Goal: Transaction & Acquisition: Purchase product/service

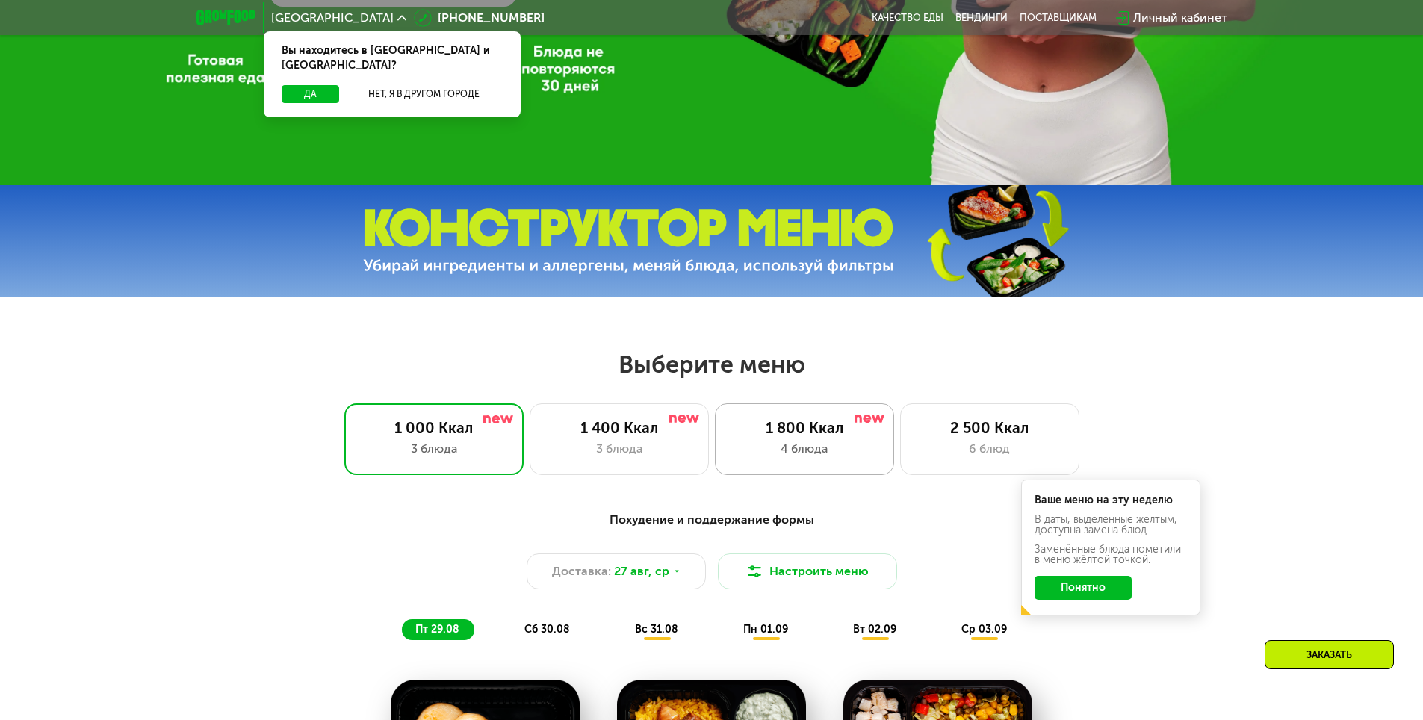
scroll to position [523, 0]
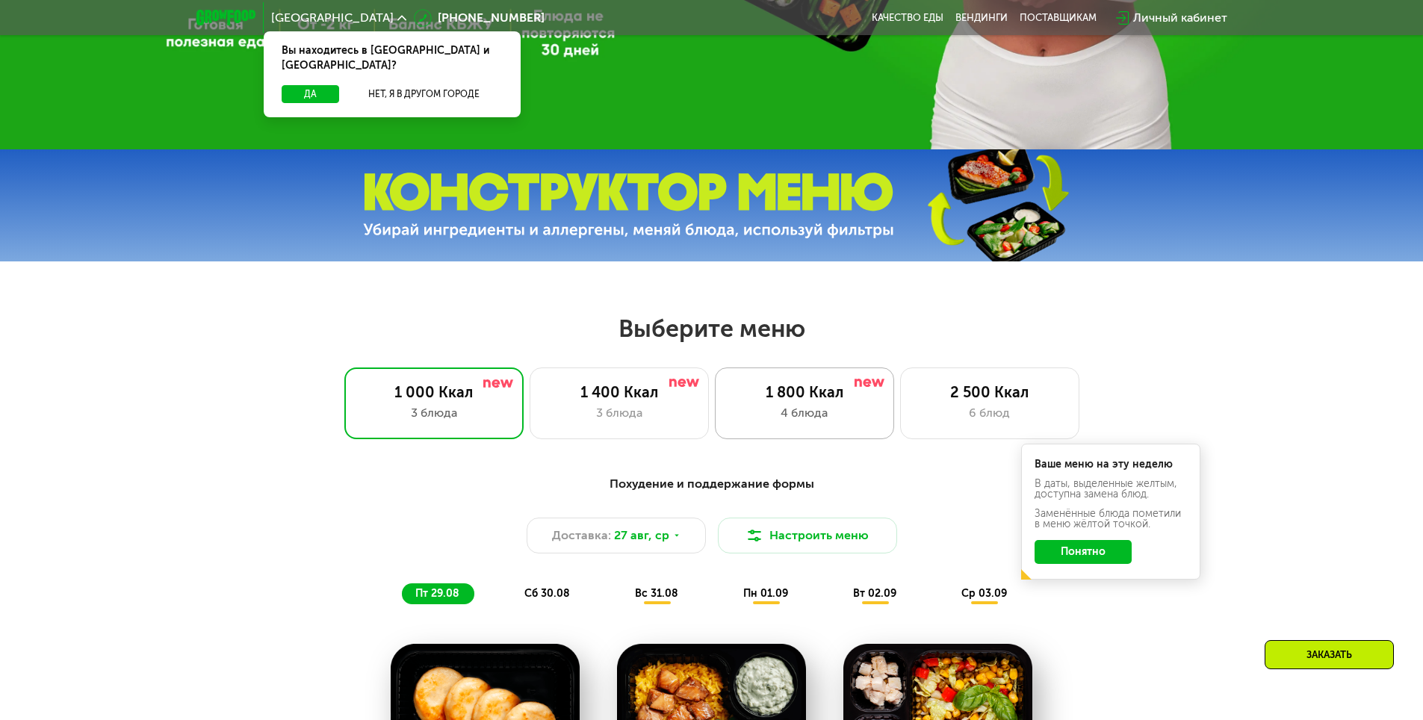
click at [861, 412] on div "4 блюда" at bounding box center [805, 413] width 148 height 18
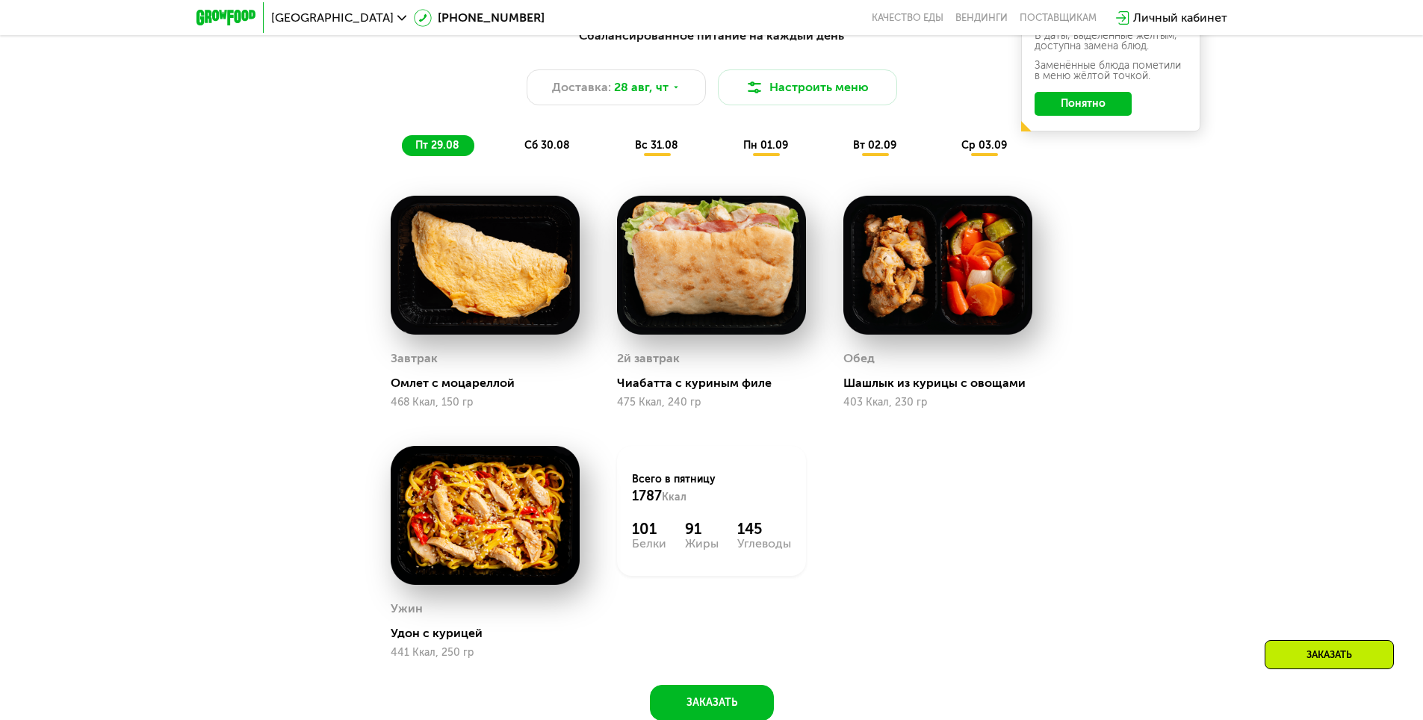
scroll to position [896, 0]
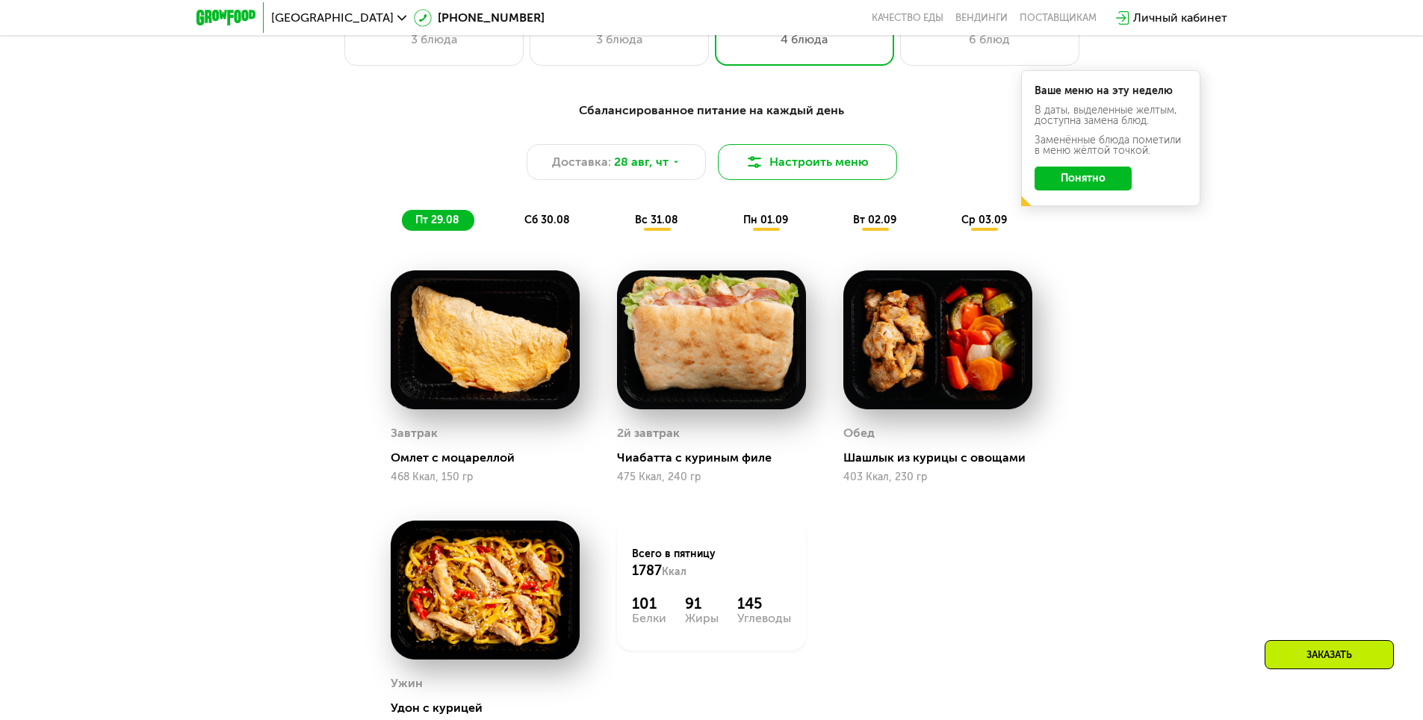
click at [737, 174] on button "Настроить меню" at bounding box center [807, 162] width 179 height 36
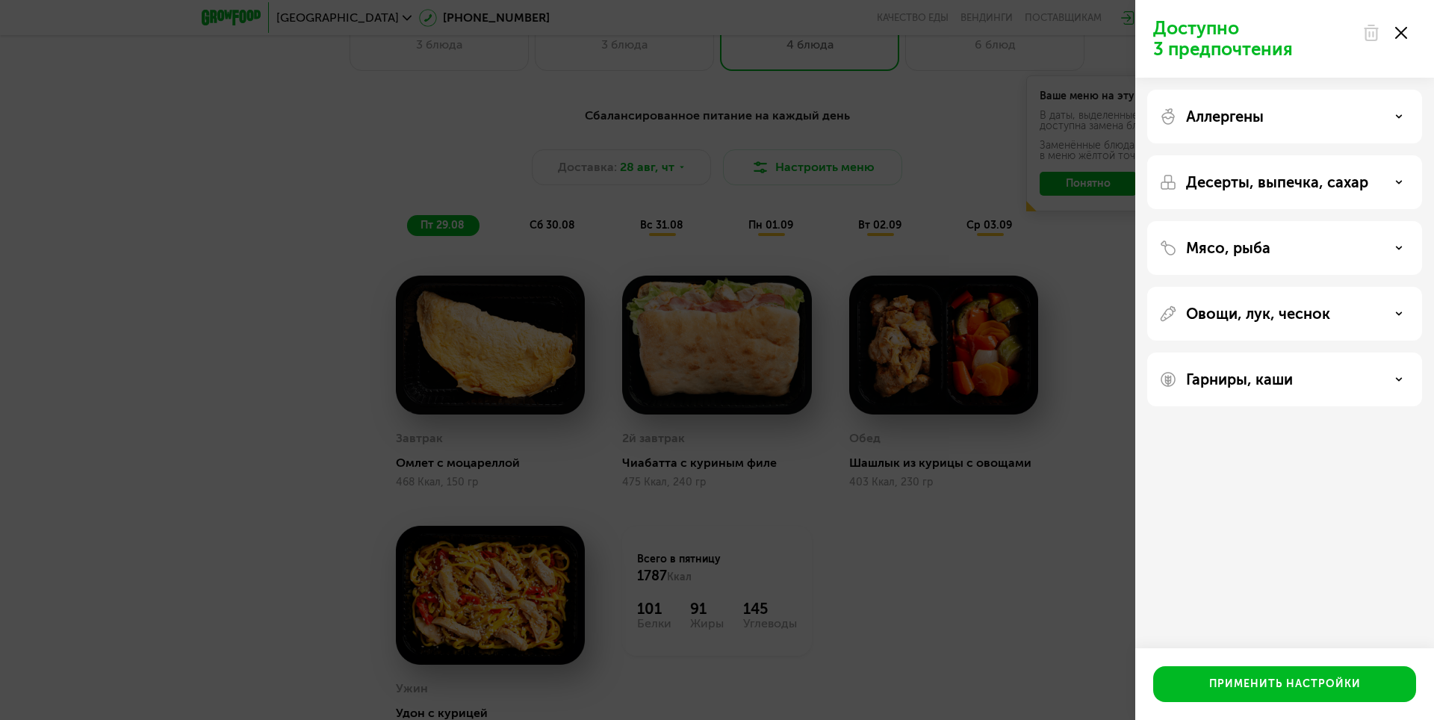
click at [1401, 34] on use at bounding box center [1401, 33] width 12 height 12
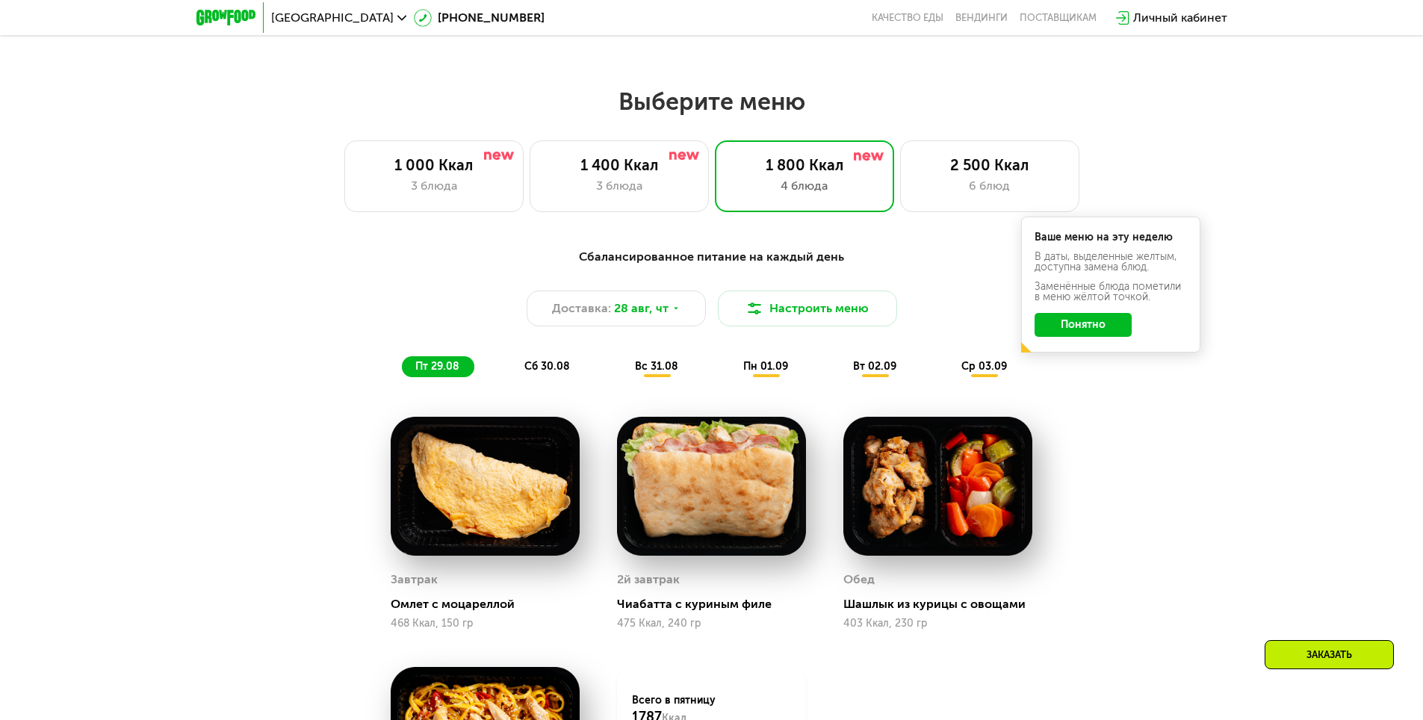
scroll to position [747, 0]
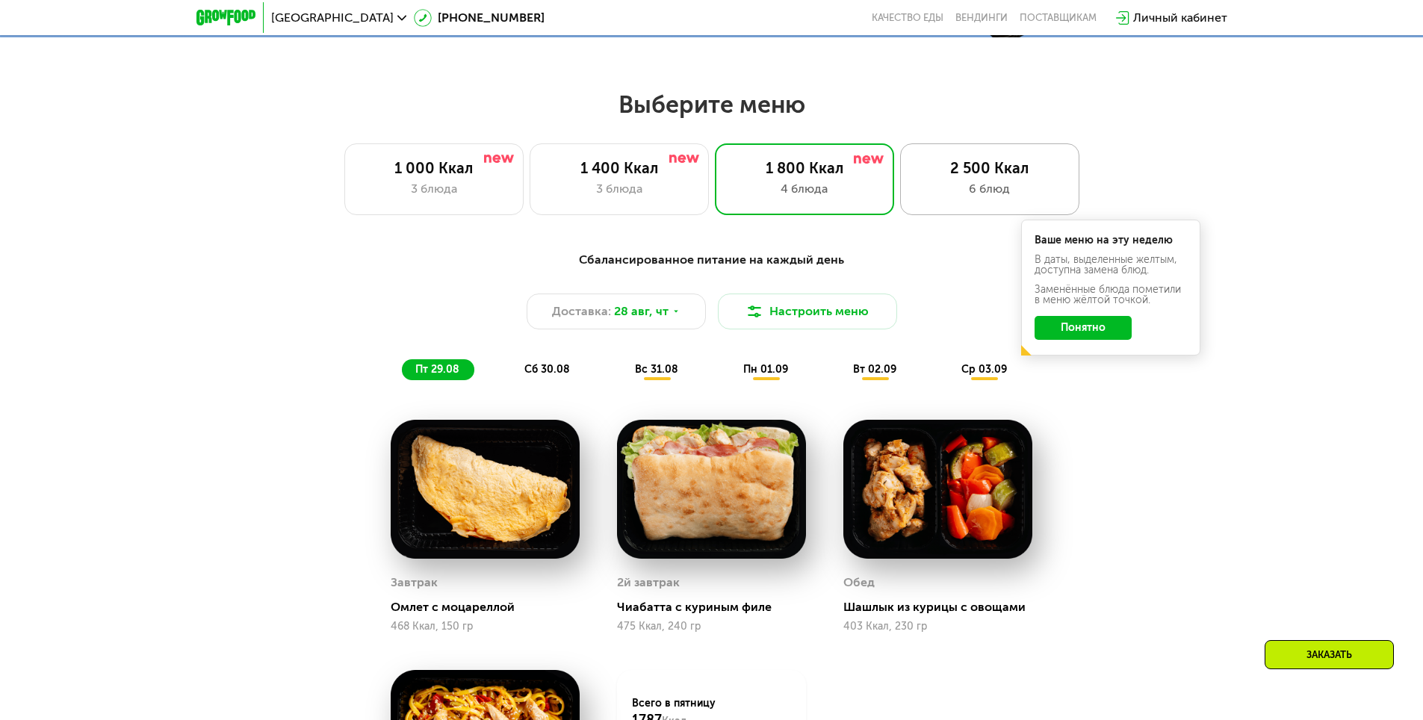
click at [973, 198] on div "6 блюд" at bounding box center [990, 189] width 148 height 18
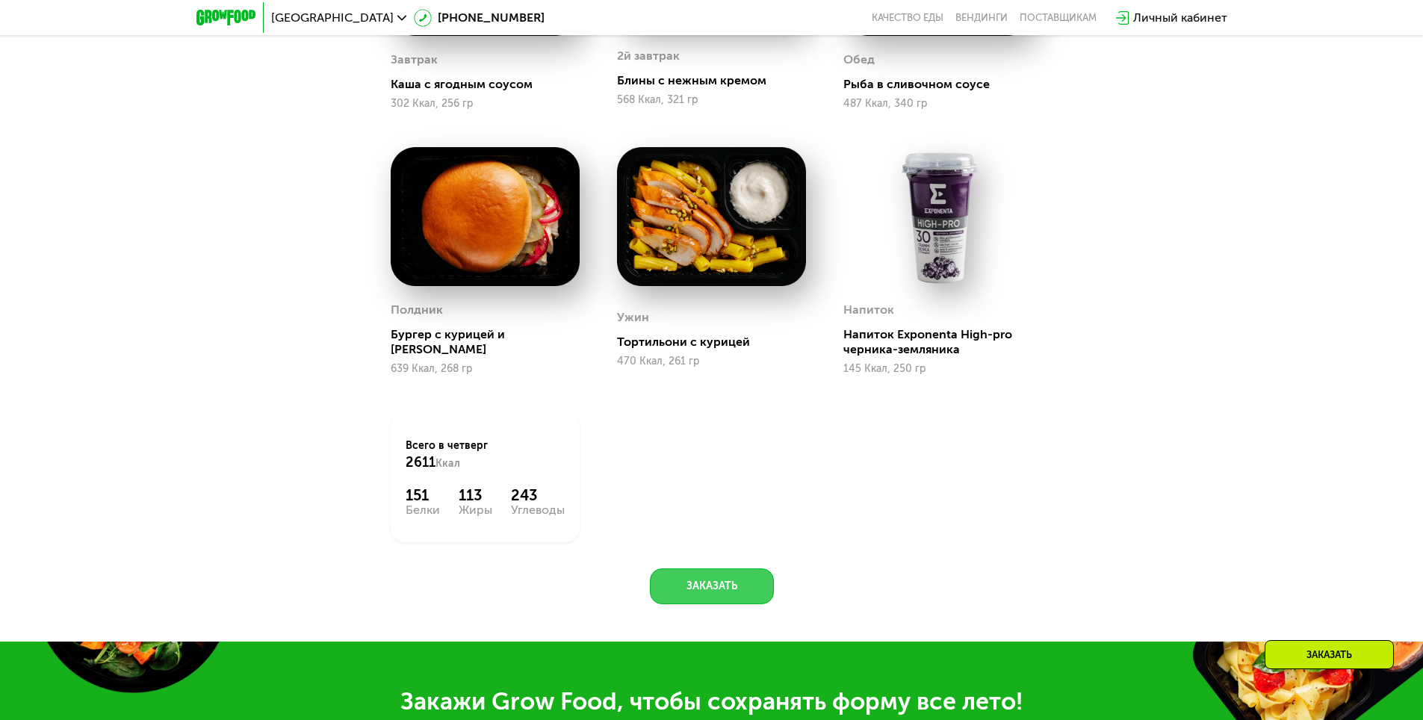
click at [744, 596] on button "Заказать" at bounding box center [712, 587] width 124 height 36
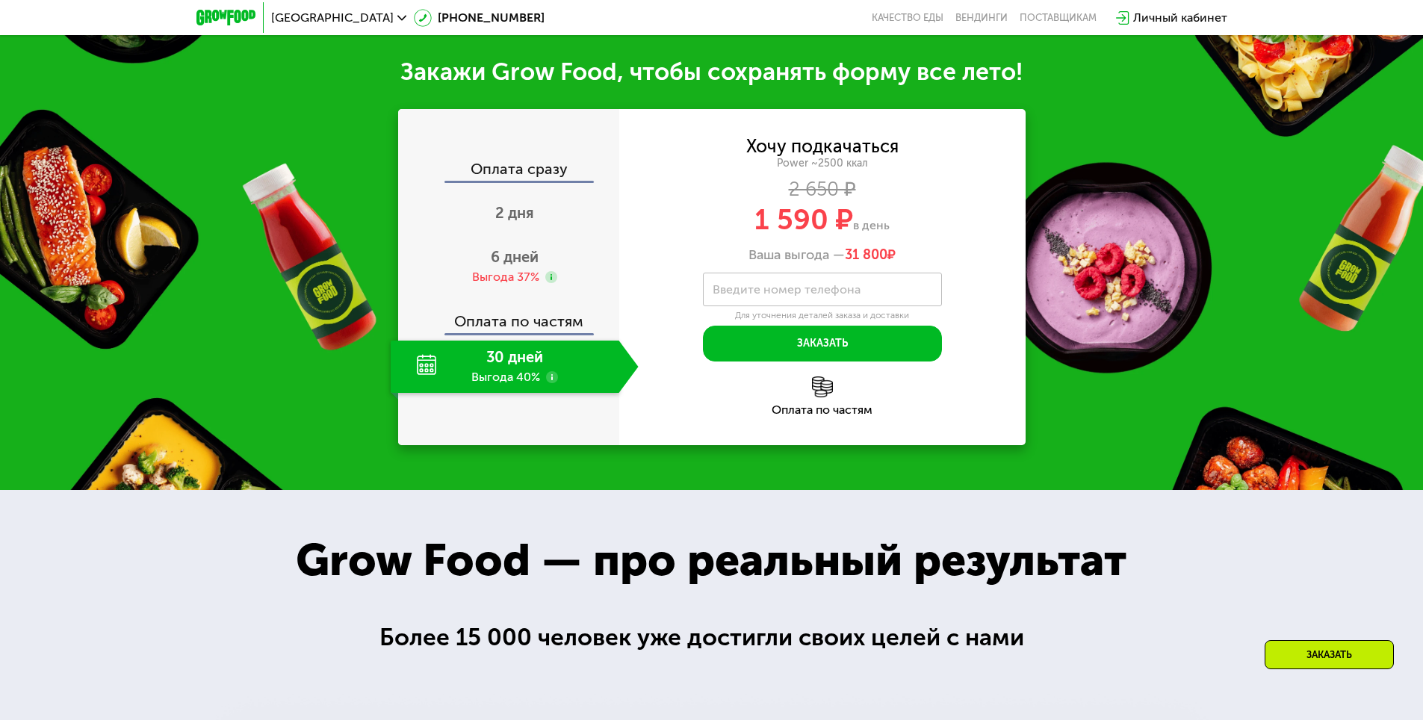
scroll to position [1917, 0]
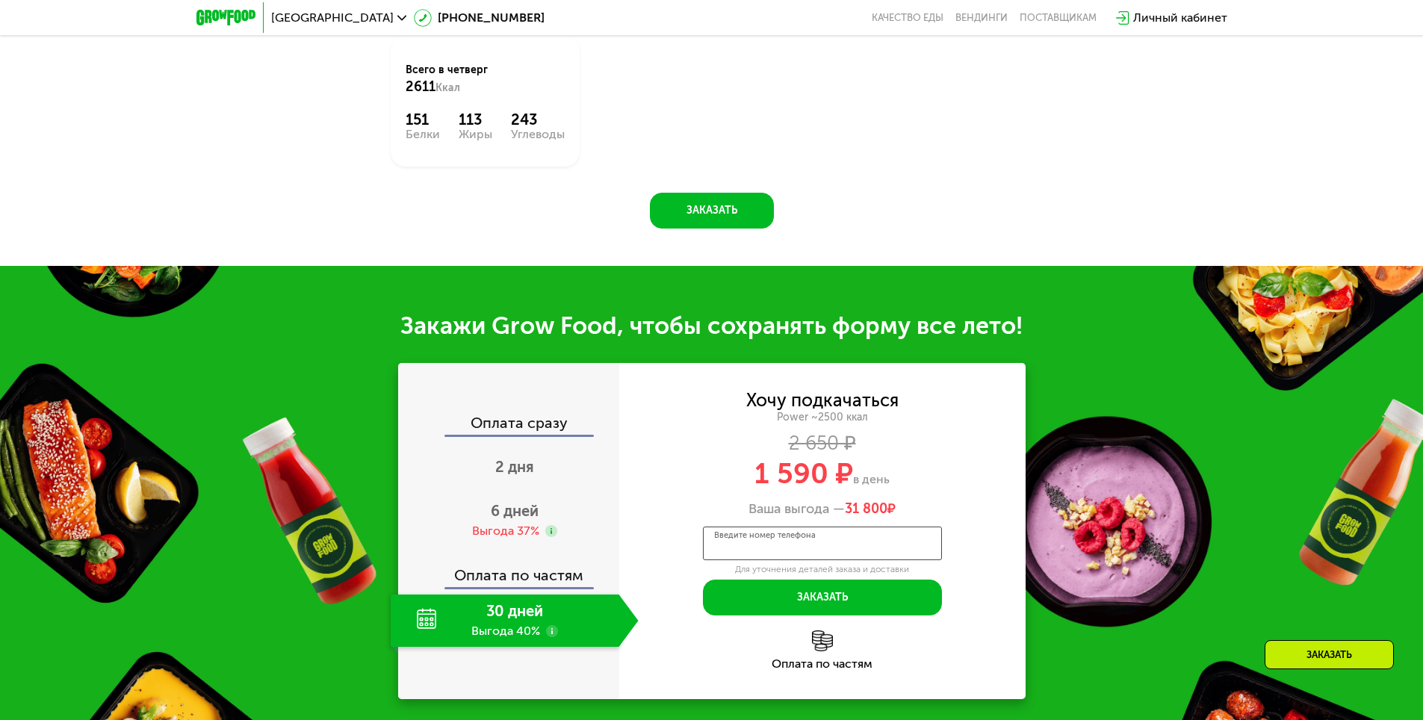
drag, startPoint x: 929, startPoint y: 539, endPoint x: 911, endPoint y: 536, distance: 17.3
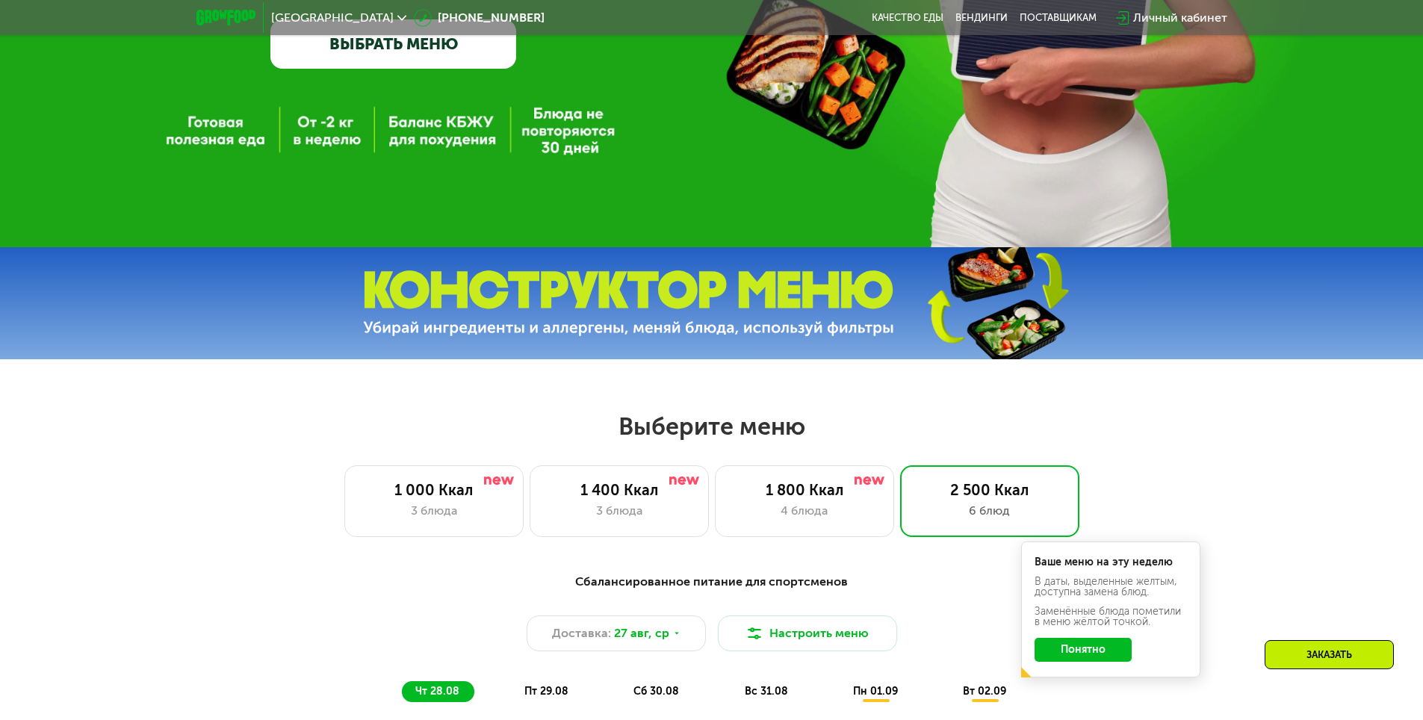
click at [834, 499] on div "1 800 Ккал" at bounding box center [805, 490] width 148 height 18
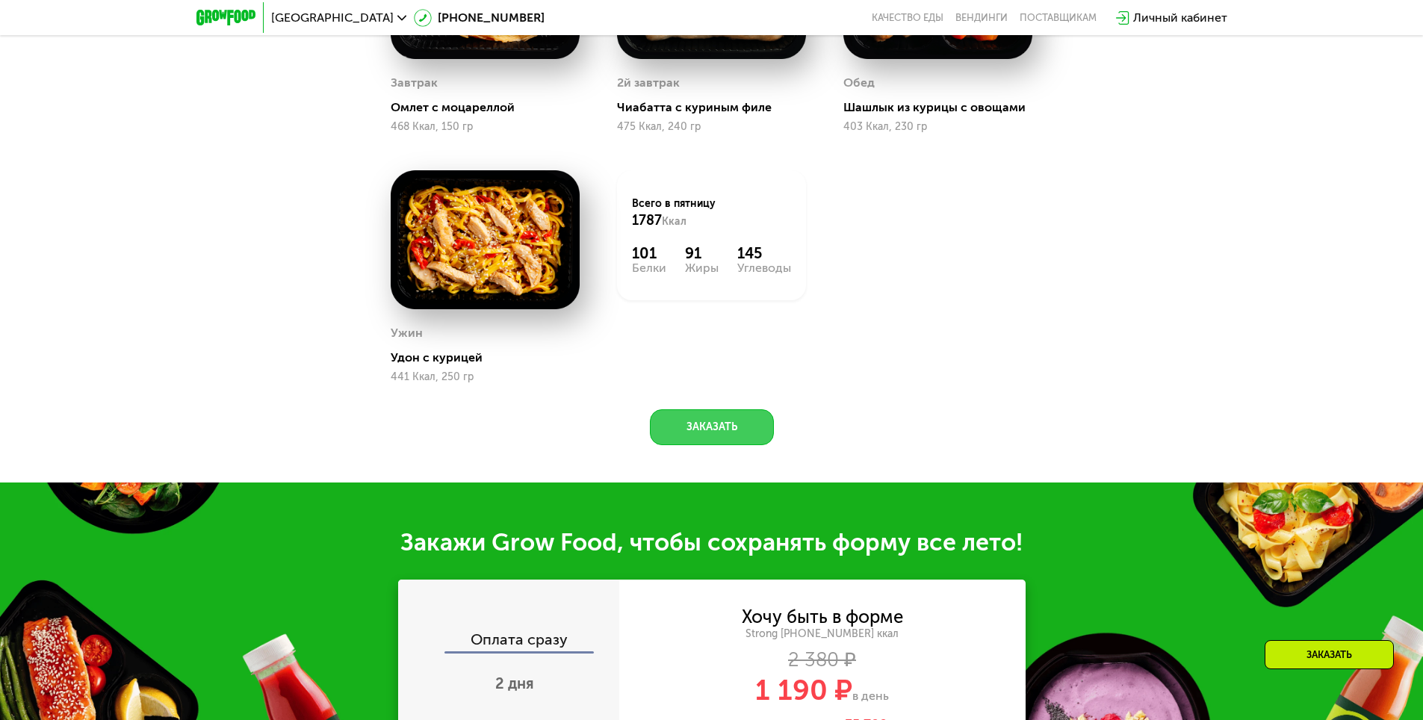
click at [725, 439] on button "Заказать" at bounding box center [712, 427] width 124 height 36
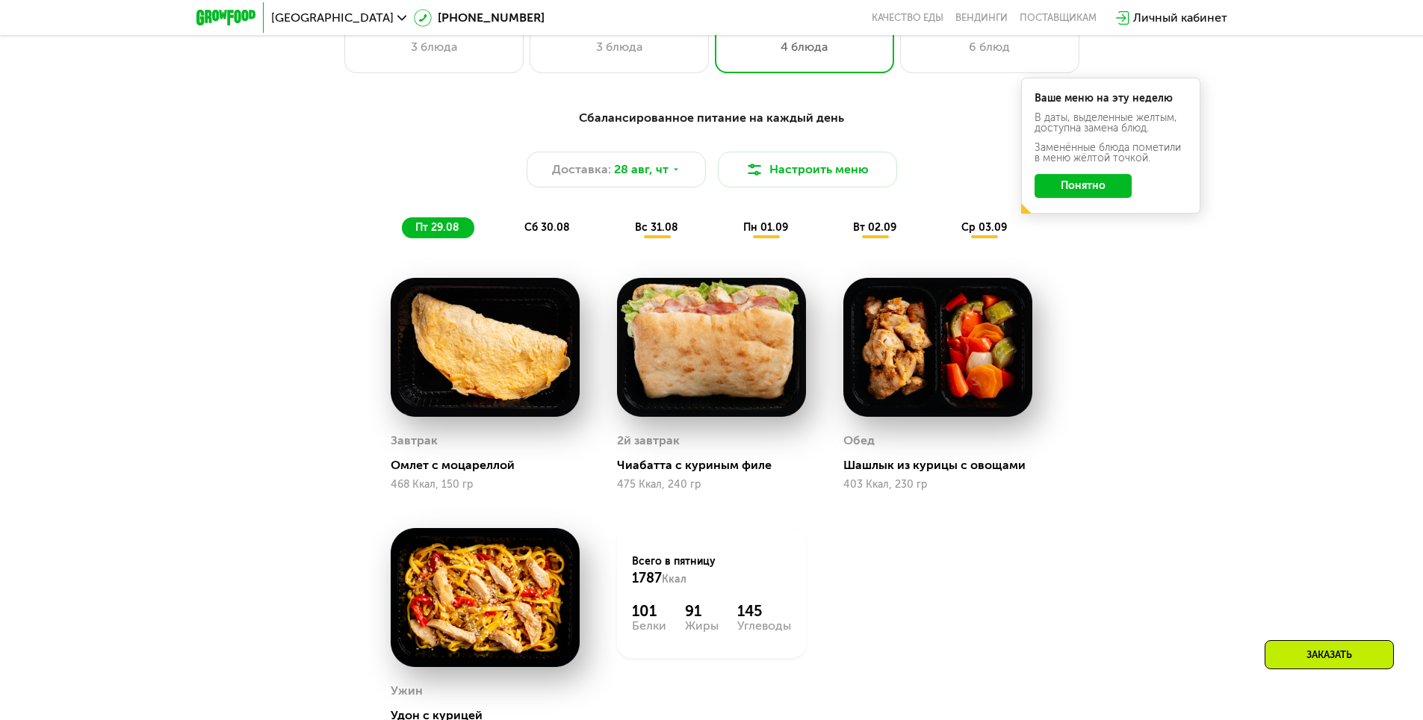
scroll to position [913, 0]
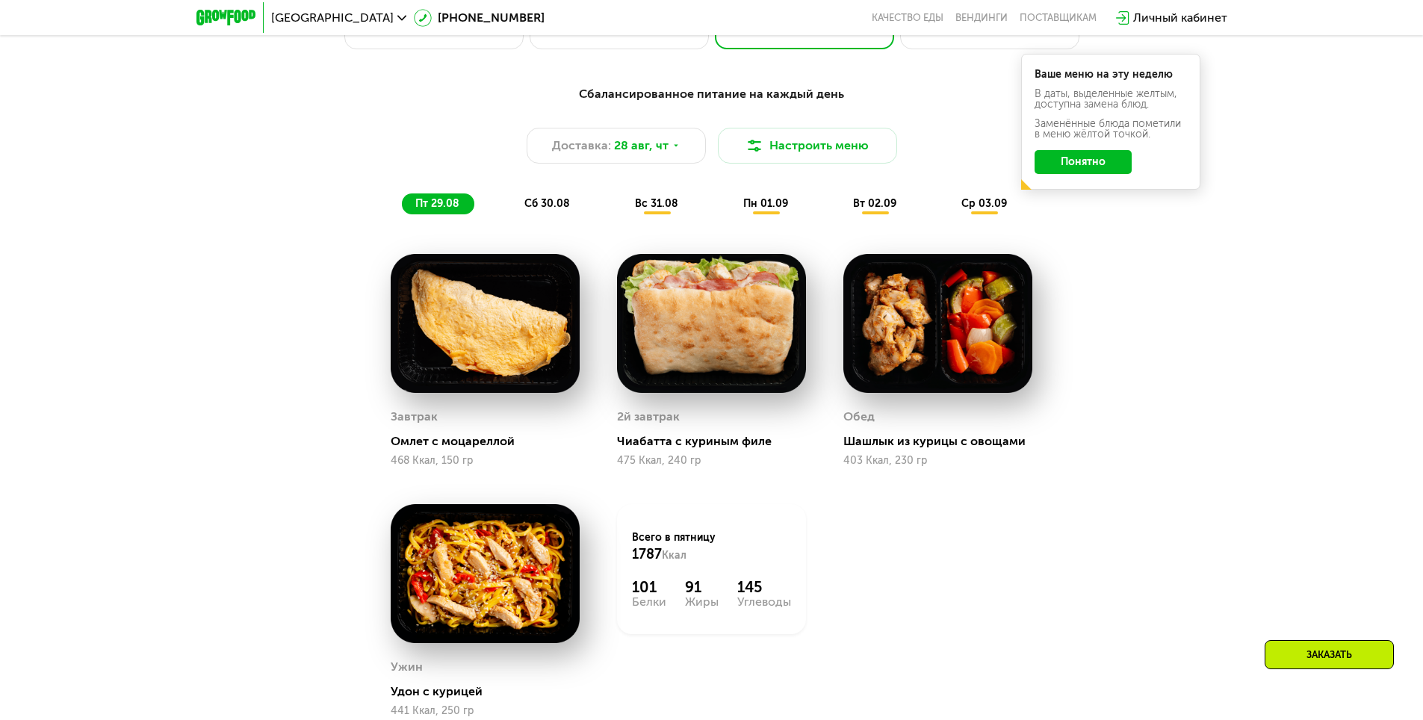
click at [536, 202] on span "сб 30.08" at bounding box center [547, 203] width 46 height 13
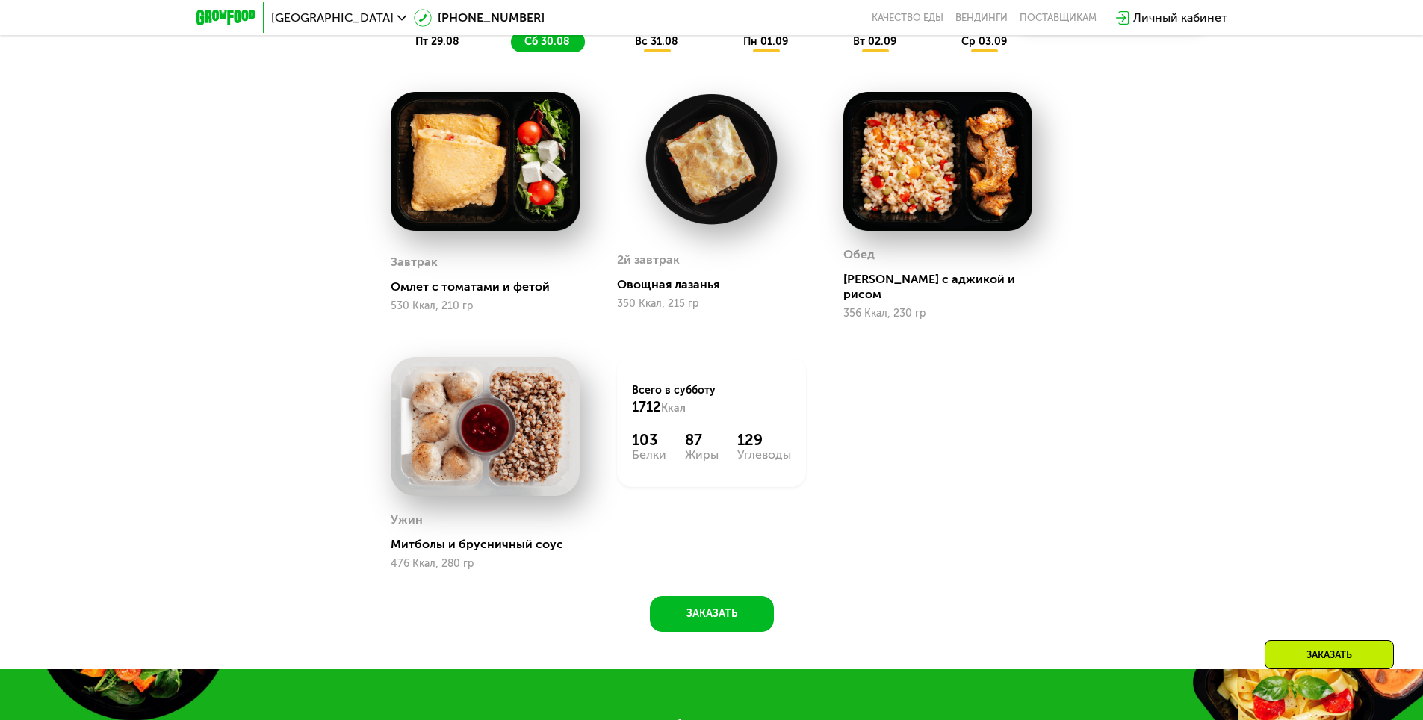
scroll to position [988, 0]
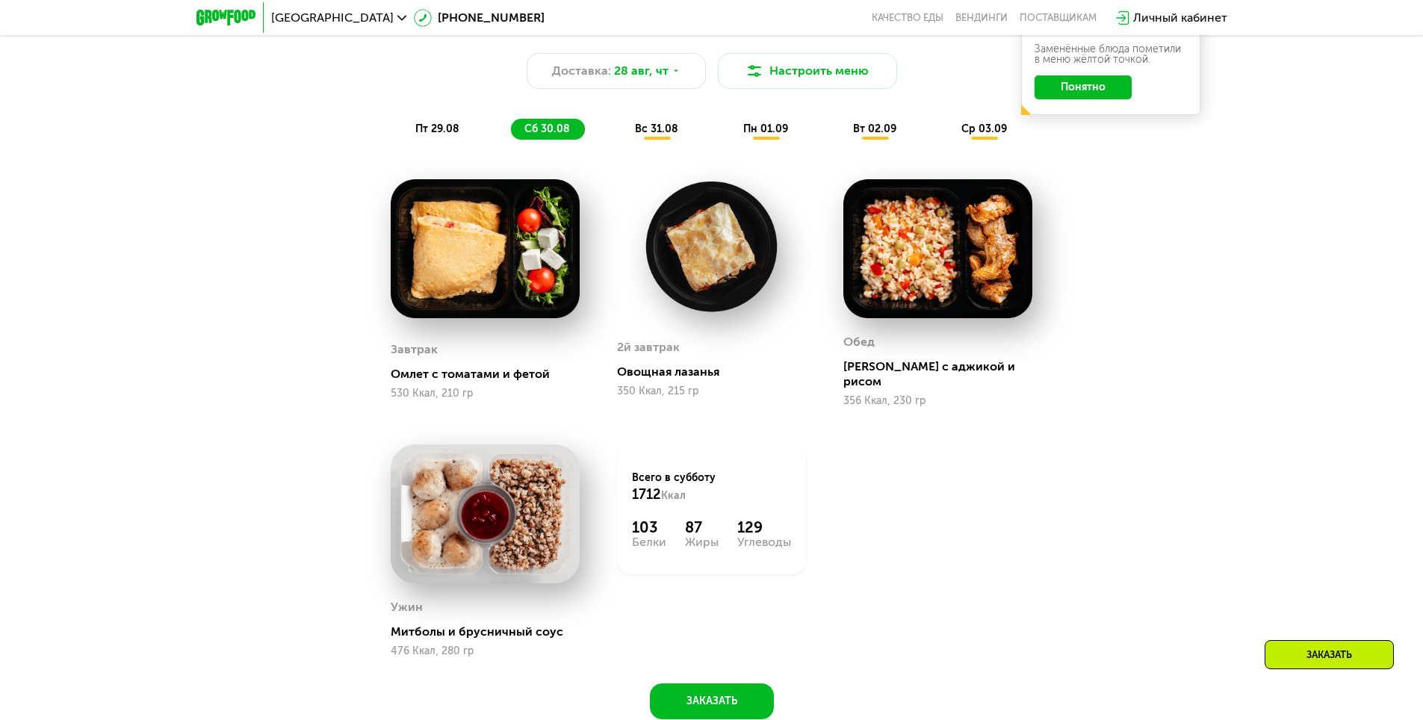
click at [651, 120] on div "Сбалансированное питание на каждый день Доставка: [DATE] Настроить меню пт 29.0…" at bounding box center [712, 74] width 885 height 129
click at [730, 125] on div "вс 31.08" at bounding box center [766, 129] width 73 height 21
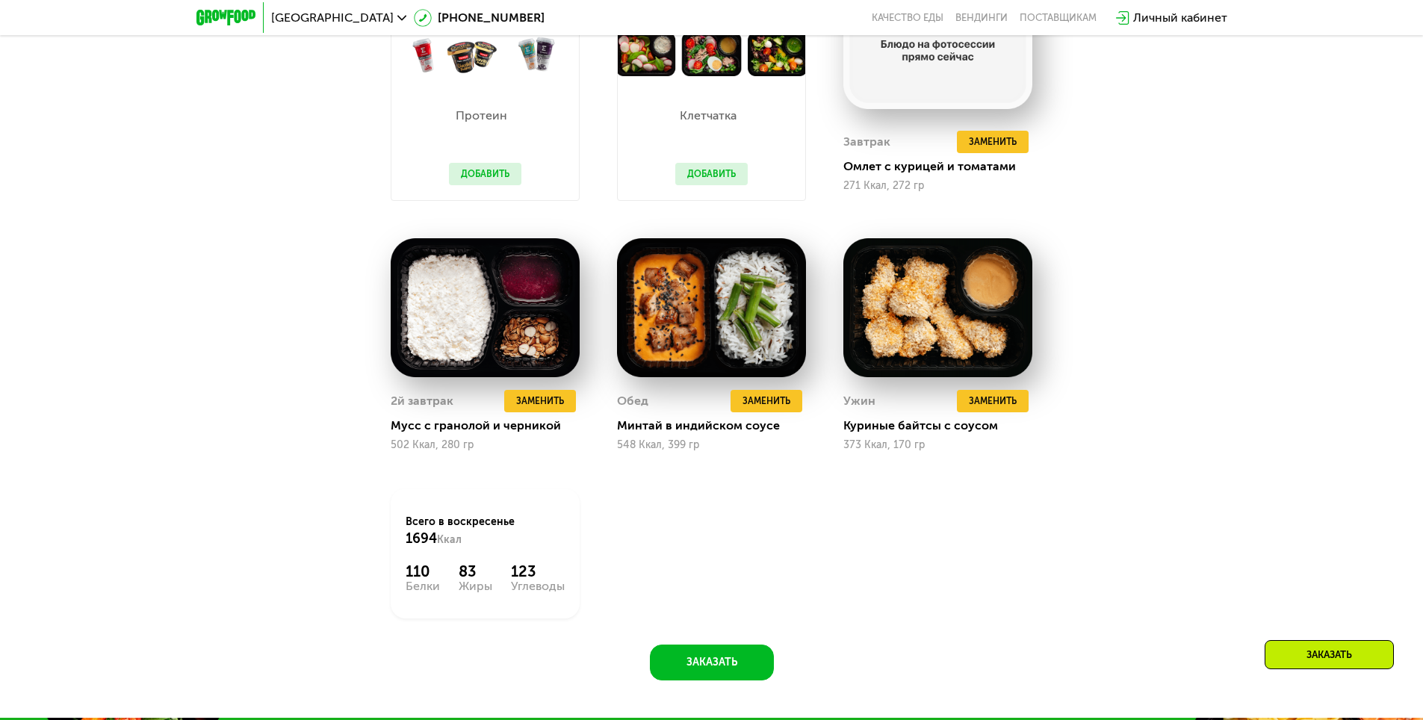
scroll to position [1212, 0]
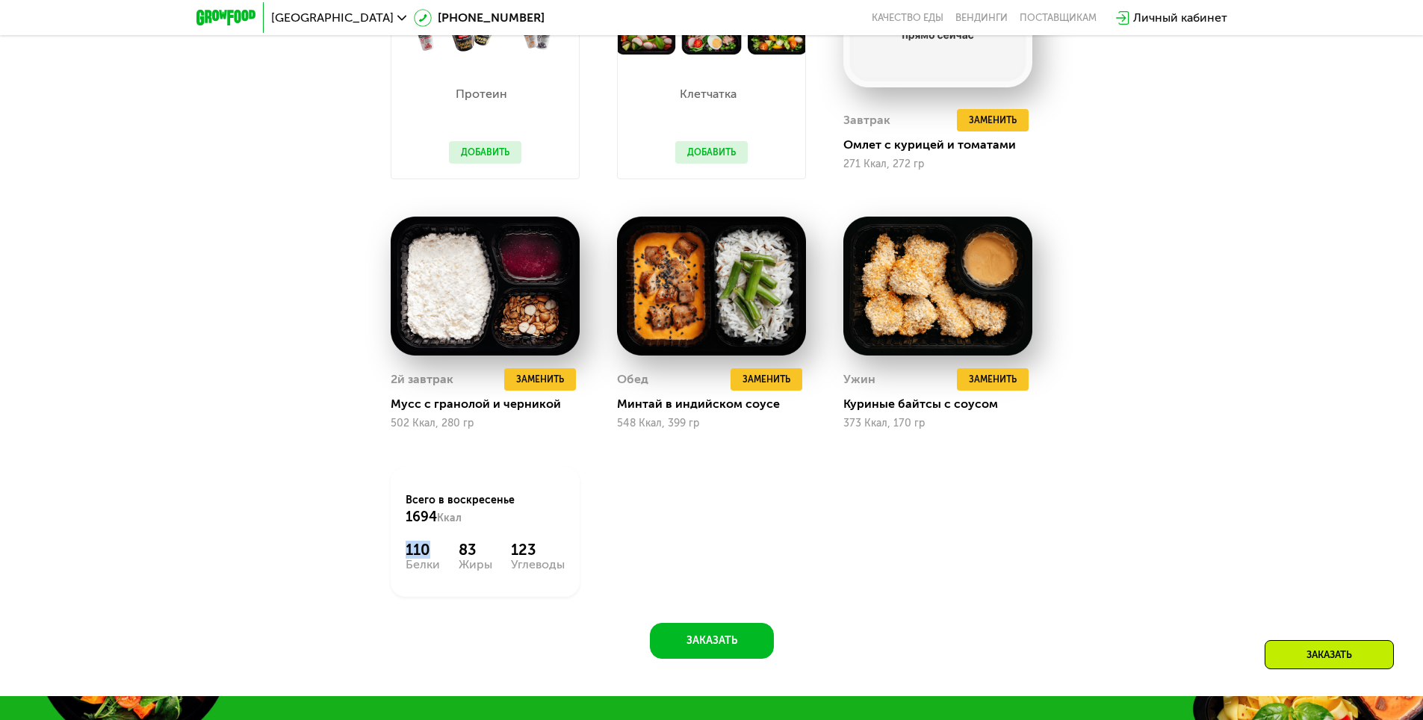
drag, startPoint x: 430, startPoint y: 554, endPoint x: 401, endPoint y: 549, distance: 28.7
click at [401, 549] on div "Всего в [DATE] 1694 Ккал 110 Белки 83 Жиры 123 Углеводы" at bounding box center [485, 532] width 189 height 130
click at [416, 557] on div "110" at bounding box center [423, 550] width 34 height 18
drag, startPoint x: 436, startPoint y: 551, endPoint x: 412, endPoint y: 550, distance: 24.7
click at [412, 550] on div "110" at bounding box center [423, 550] width 34 height 18
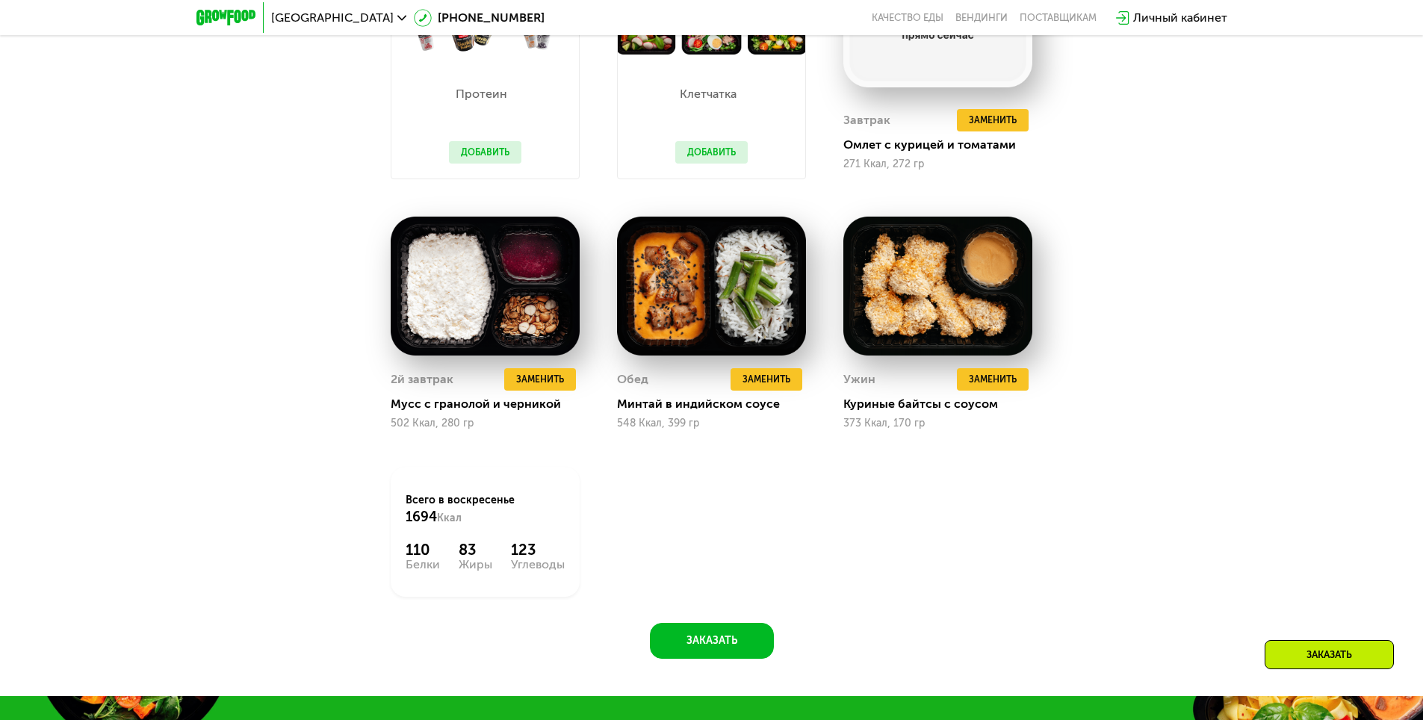
click at [474, 553] on div "83" at bounding box center [476, 550] width 34 height 18
drag, startPoint x: 544, startPoint y: 551, endPoint x: 515, endPoint y: 553, distance: 28.4
click at [507, 551] on div "110 Белки 83 Жиры 123 Углеводы" at bounding box center [485, 556] width 159 height 30
click at [569, 557] on div "Всего в [DATE] 1694 Ккал 110 Белки 83 Жиры 123 Углеводы" at bounding box center [485, 532] width 189 height 130
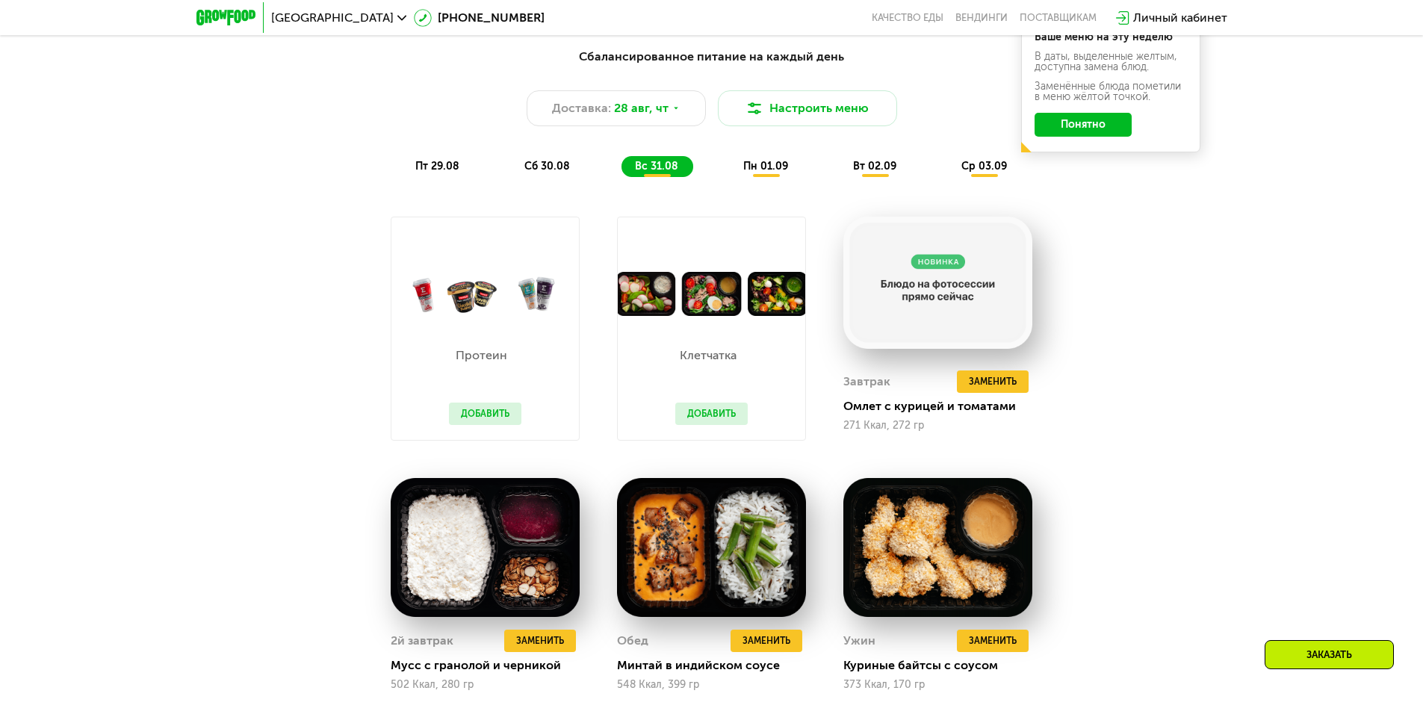
scroll to position [913, 0]
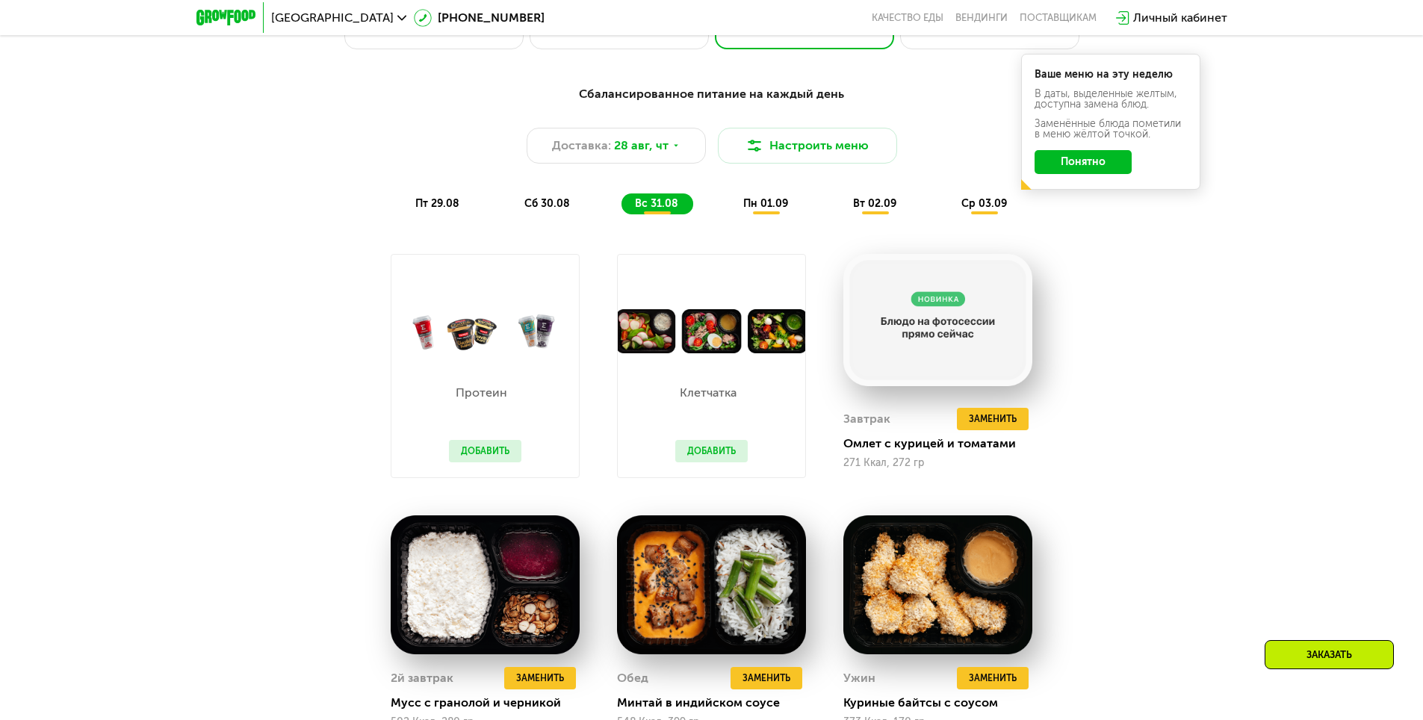
click at [774, 206] on span "пн 01.09" at bounding box center [765, 203] width 45 height 13
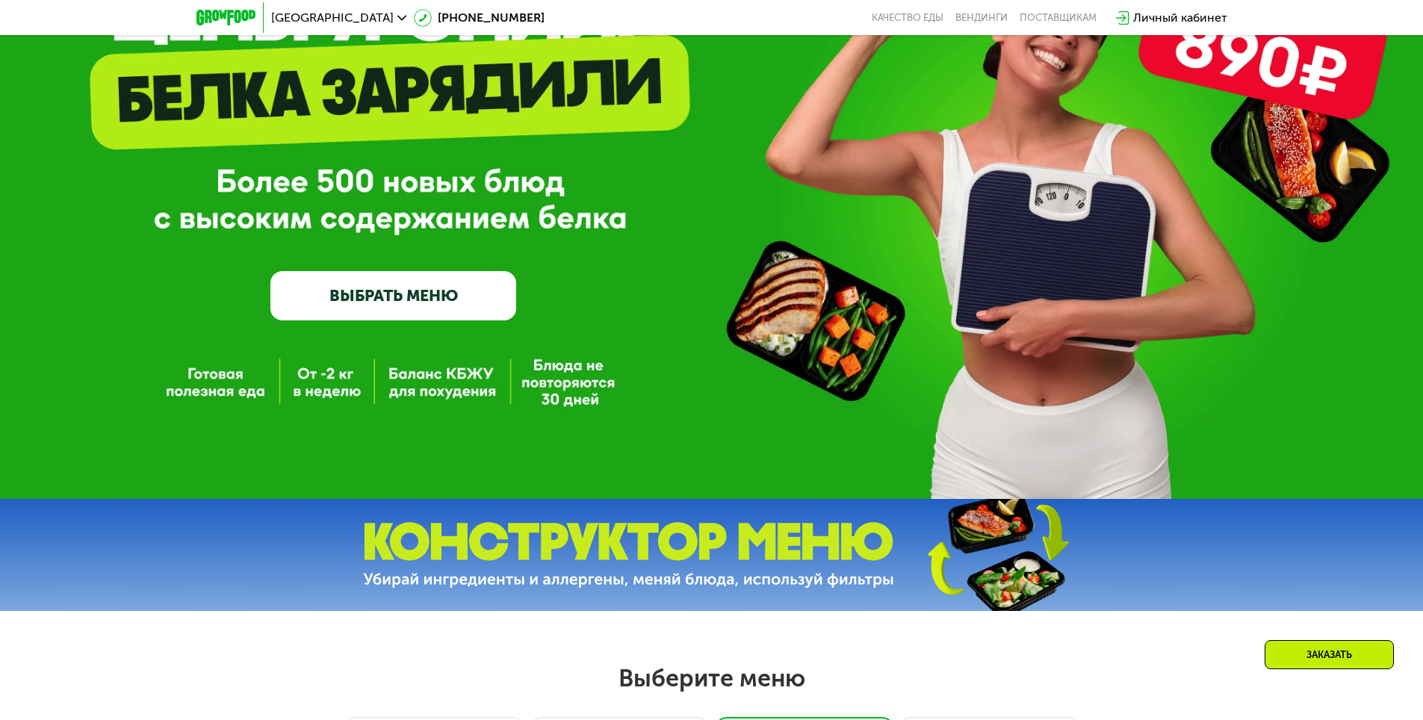
scroll to position [0, 0]
